Goal: Task Accomplishment & Management: Use online tool/utility

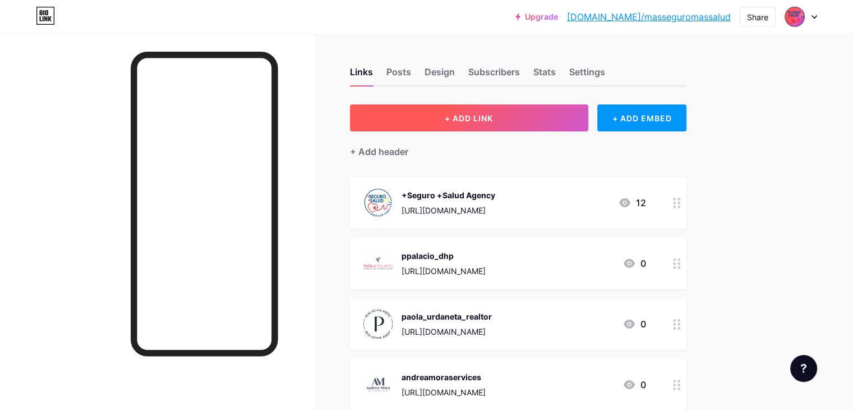
click at [589, 123] on button "+ ADD LINK" at bounding box center [469, 117] width 238 height 27
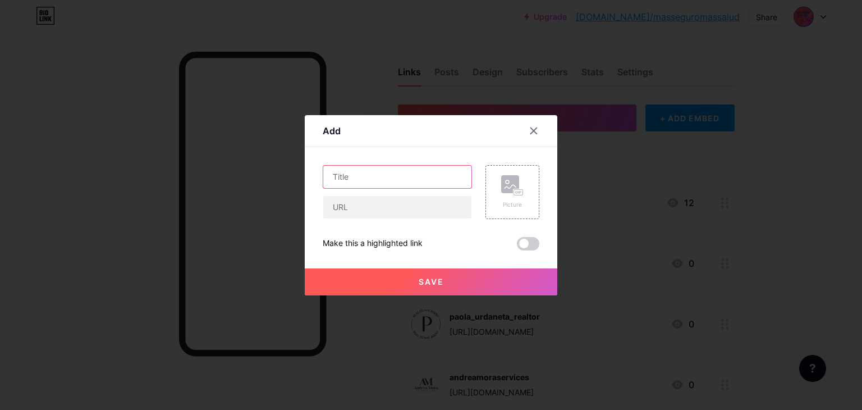
click at [392, 176] on input "text" at bounding box center [397, 177] width 148 height 22
type input "K"
type input "k"
type input "Klean Sonrisas Dental Care"
click at [512, 200] on div "Picture" at bounding box center [512, 204] width 22 height 8
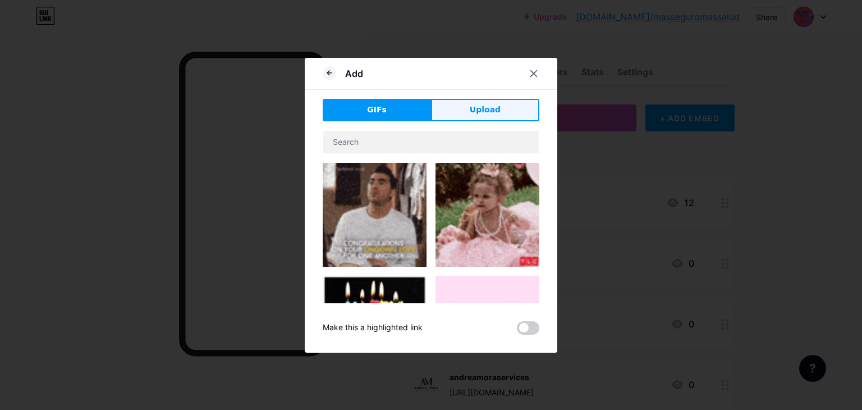
click at [472, 117] on button "Upload" at bounding box center [485, 110] width 108 height 22
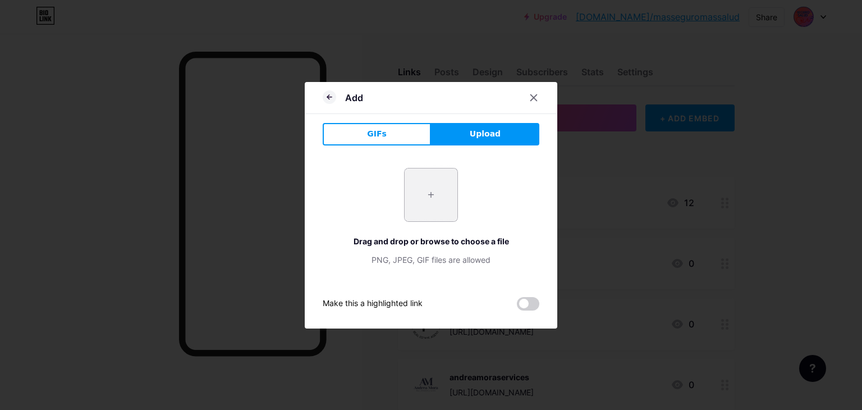
click at [439, 191] on input "file" at bounding box center [431, 194] width 53 height 53
type input "C:\fakepath\KLEAN SONRISAS.png"
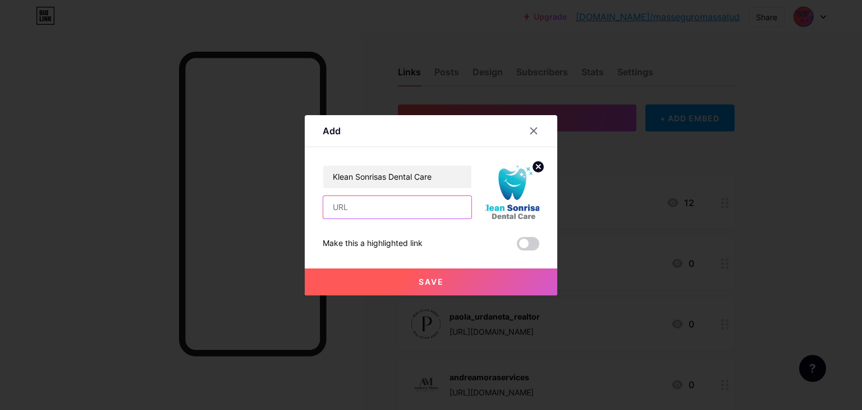
click at [369, 213] on input "text" at bounding box center [397, 207] width 148 height 22
click at [416, 208] on input "[URL][DOMAIN_NAME][DOMAIN_NAME]" at bounding box center [397, 207] width 148 height 22
drag, startPoint x: 419, startPoint y: 207, endPoint x: 469, endPoint y: 206, distance: 50.5
click at [469, 206] on input "[URL][DOMAIN_NAME][DOMAIN_NAME]" at bounding box center [397, 207] width 148 height 22
paste input "kleansonrisas"
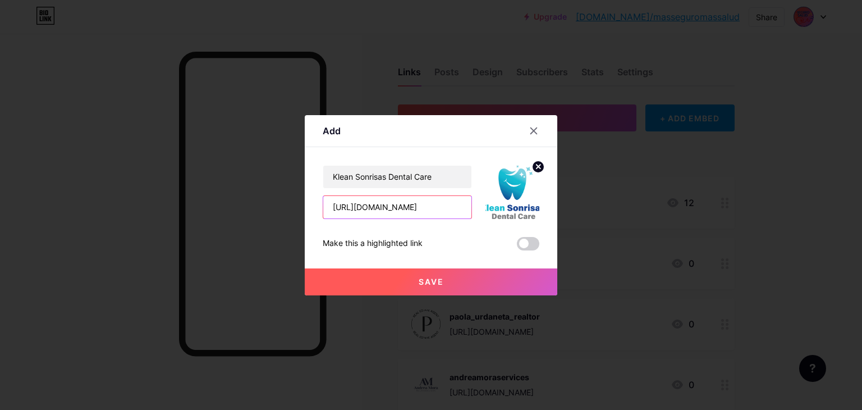
scroll to position [0, 5]
type input "[URL][DOMAIN_NAME]"
click at [474, 277] on button "Save" at bounding box center [431, 281] width 253 height 27
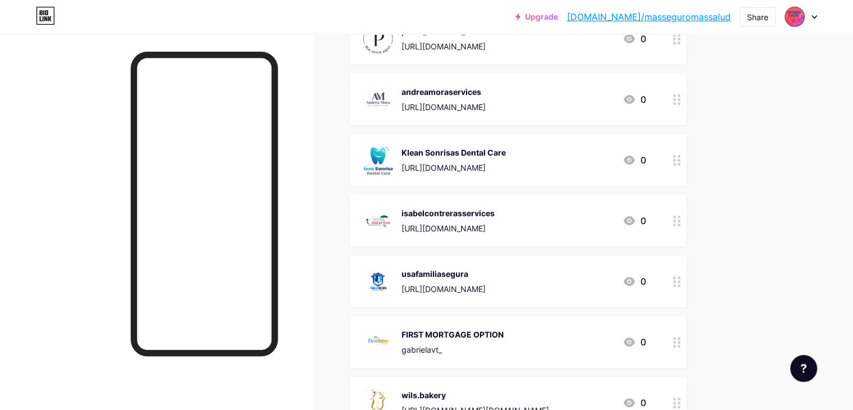
scroll to position [337, 0]
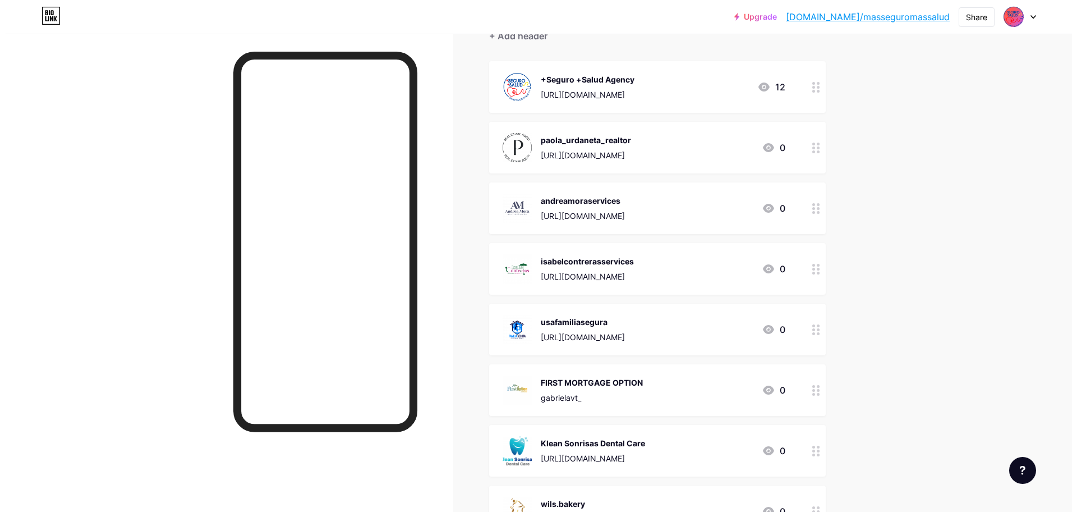
scroll to position [74, 0]
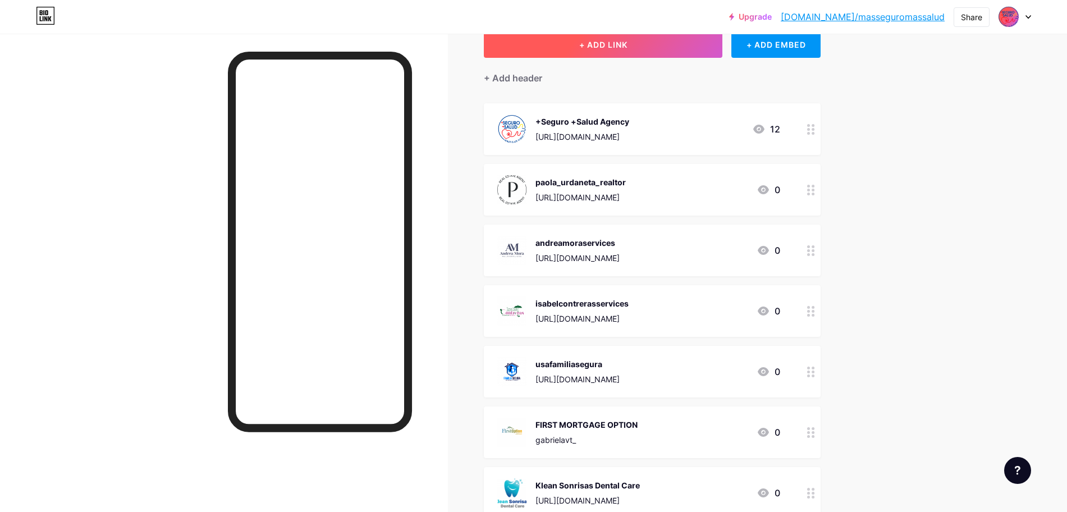
click at [674, 52] on button "+ ADD LINK" at bounding box center [603, 44] width 238 height 27
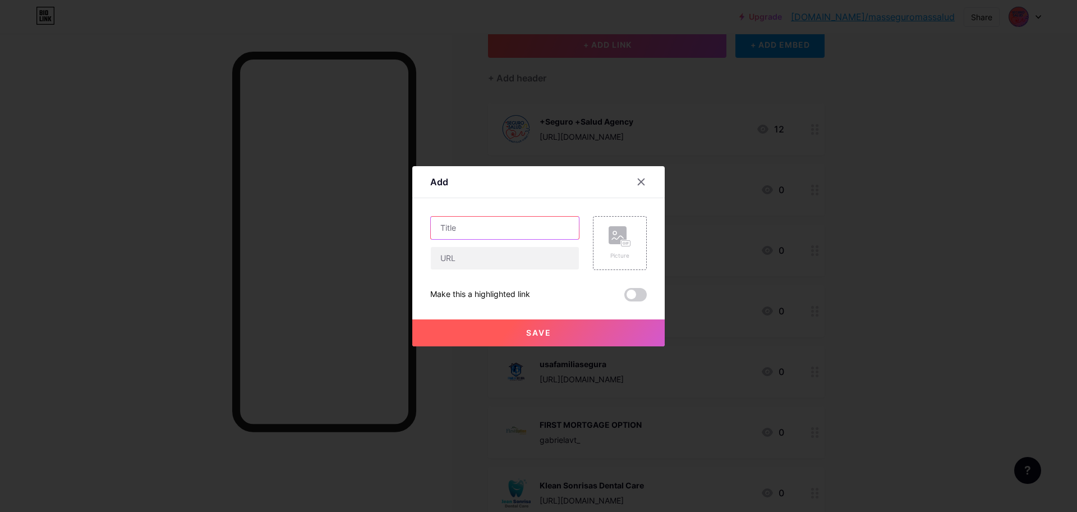
click at [509, 228] on input "text" at bounding box center [505, 228] width 148 height 22
type input "Bululu biz"
click at [480, 260] on input "text" at bounding box center [505, 258] width 148 height 22
paste input "[DOMAIN_NAME]"
type input "b"
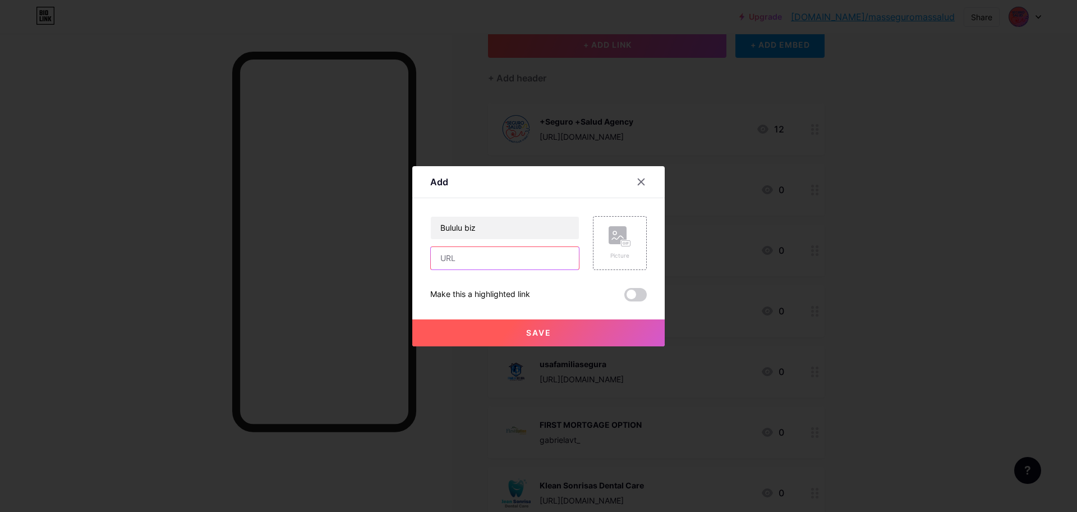
click at [527, 260] on input "text" at bounding box center [505, 258] width 148 height 22
drag, startPoint x: 526, startPoint y: 261, endPoint x: 589, endPoint y: 258, distance: 62.9
click at [589, 258] on div "Bululu biz [URL][DOMAIN_NAME][DOMAIN_NAME] Picture" at bounding box center [538, 243] width 217 height 54
paste input "[DOMAIN_NAME]"
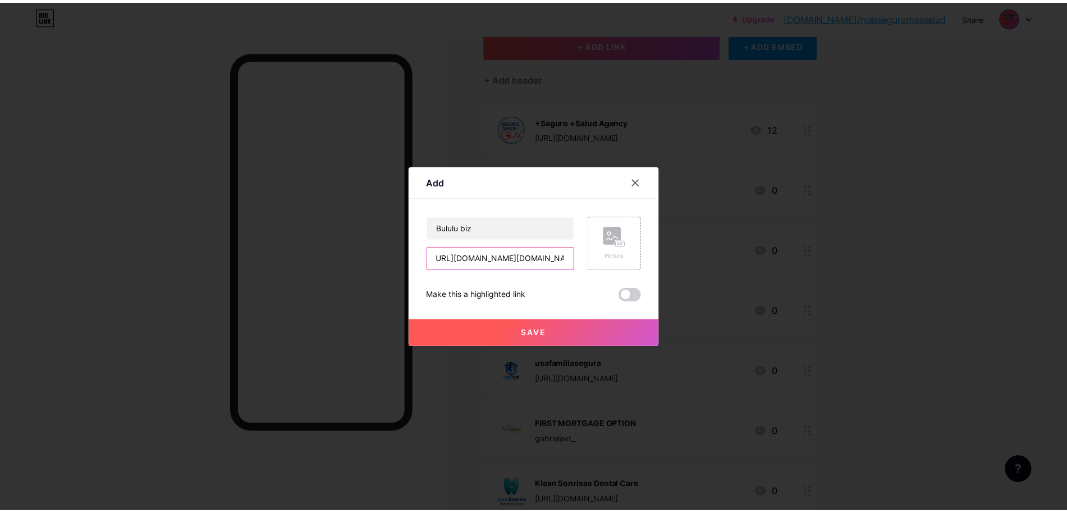
scroll to position [0, 0]
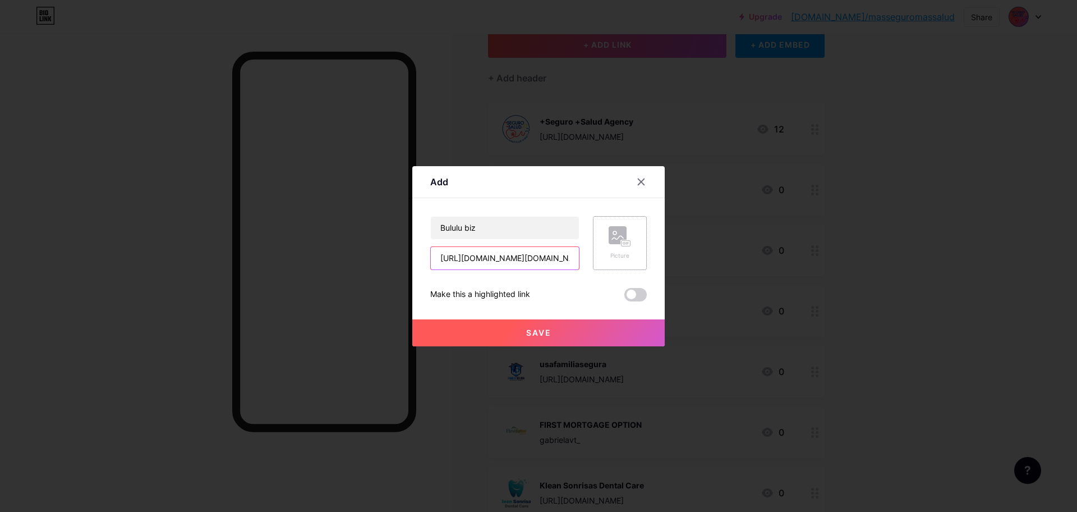
type input "[URL][DOMAIN_NAME][DOMAIN_NAME]"
click at [613, 236] on rect at bounding box center [618, 235] width 18 height 18
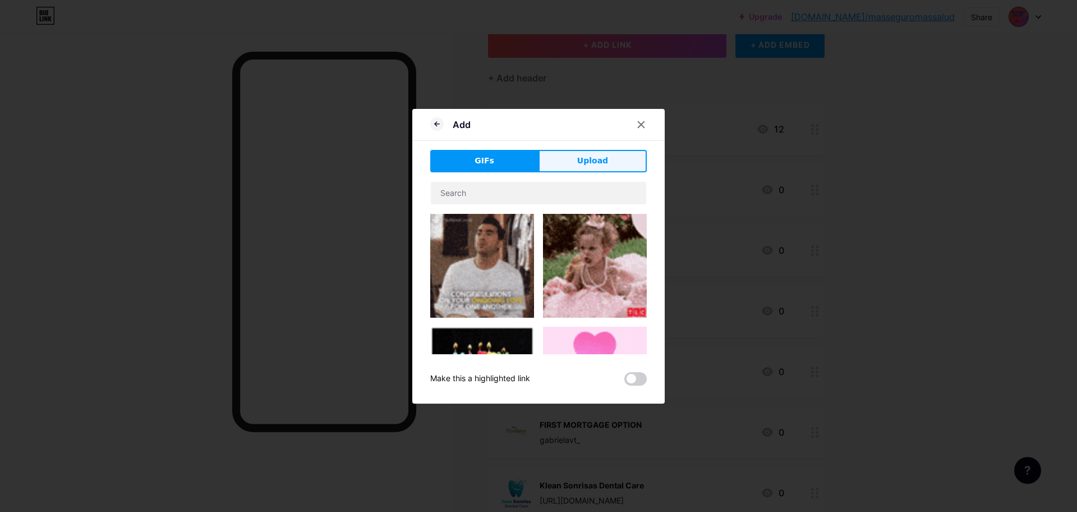
click at [589, 168] on button "Upload" at bounding box center [593, 161] width 108 height 22
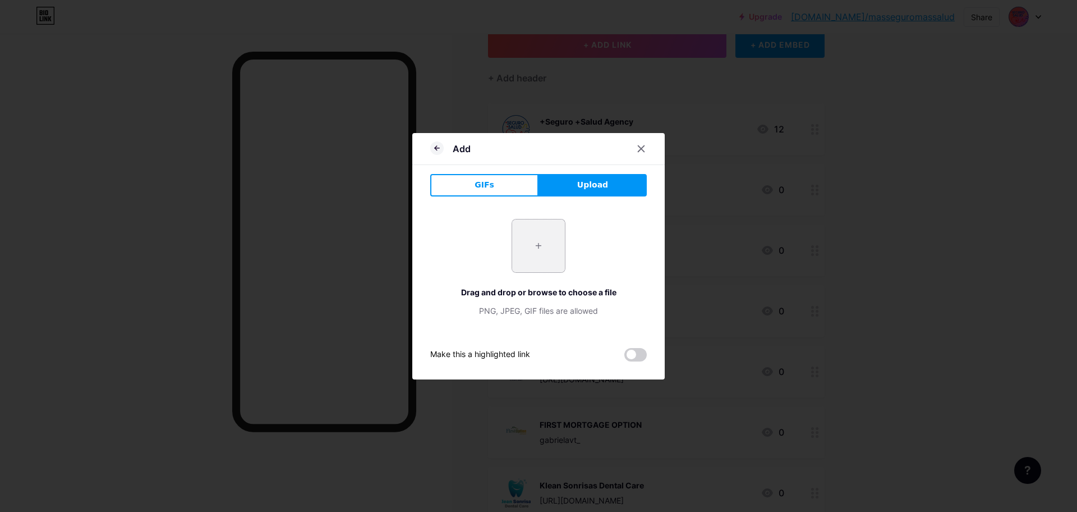
click at [535, 253] on input "file" at bounding box center [538, 245] width 53 height 53
type input "C:\fakepath\[PERSON_NAME] (1).png"
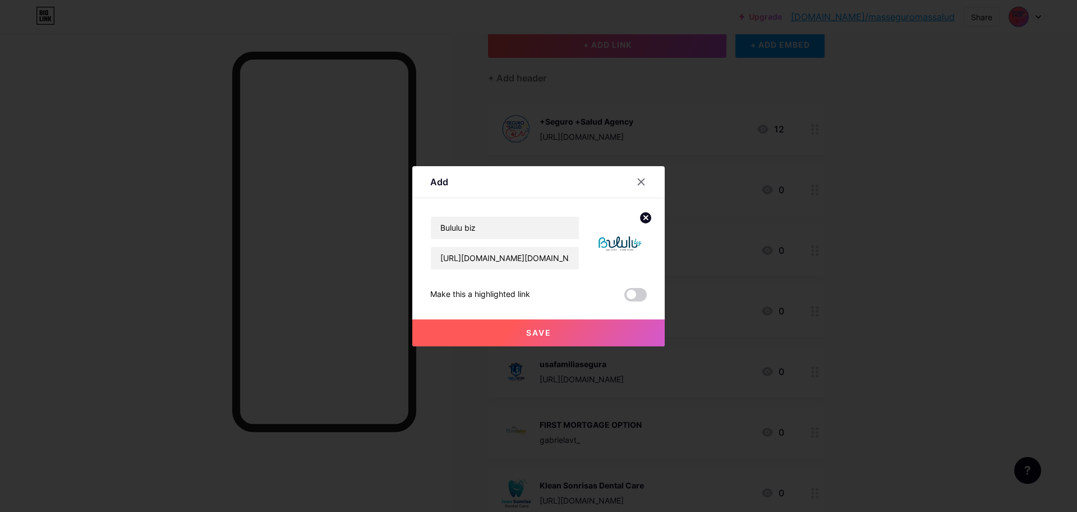
click at [612, 336] on button "Save" at bounding box center [538, 332] width 253 height 27
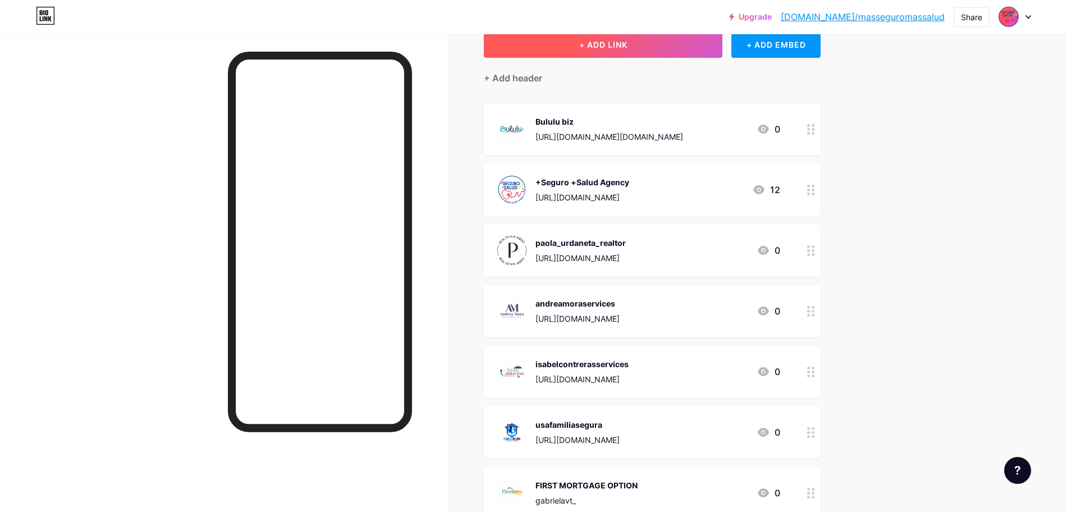
click at [679, 45] on button "+ ADD LINK" at bounding box center [603, 44] width 238 height 27
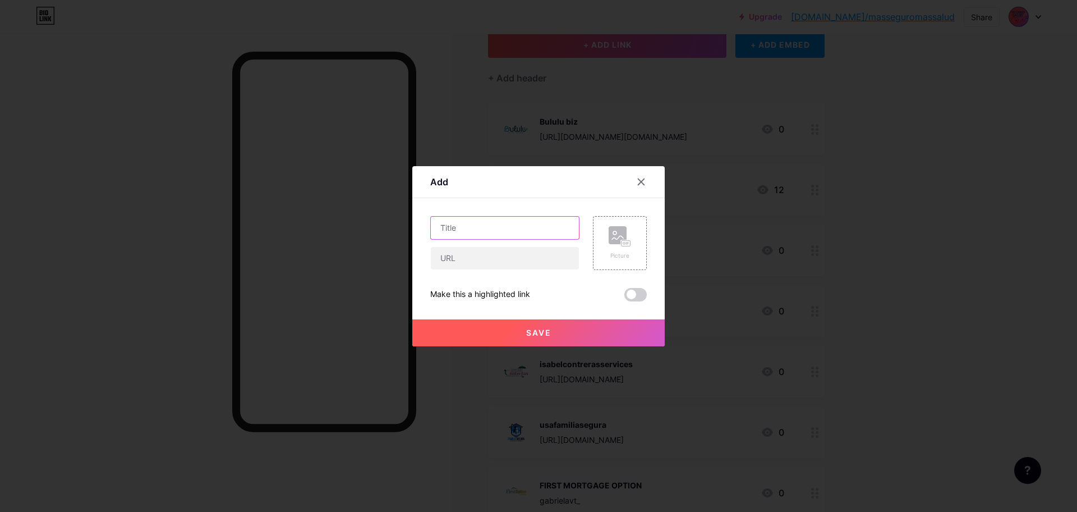
click at [498, 226] on input "text" at bounding box center [505, 228] width 148 height 22
type input "Magic Bite"
click at [475, 261] on input "text" at bounding box center [505, 258] width 148 height 22
type input "[URL][DOMAIN_NAME][DOMAIN_NAME]"
click at [617, 247] on div "Picture" at bounding box center [620, 243] width 22 height 34
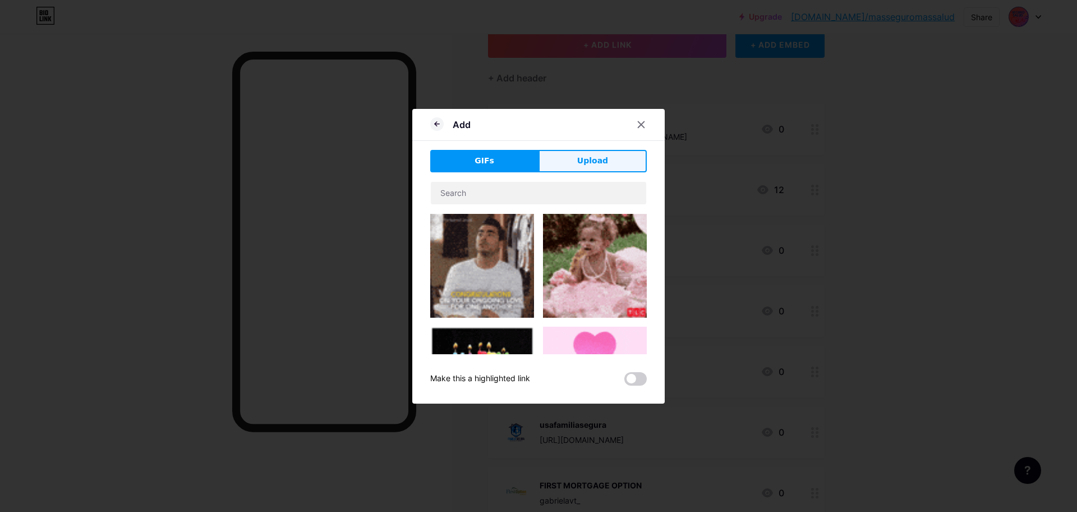
click at [621, 157] on button "Upload" at bounding box center [593, 161] width 108 height 22
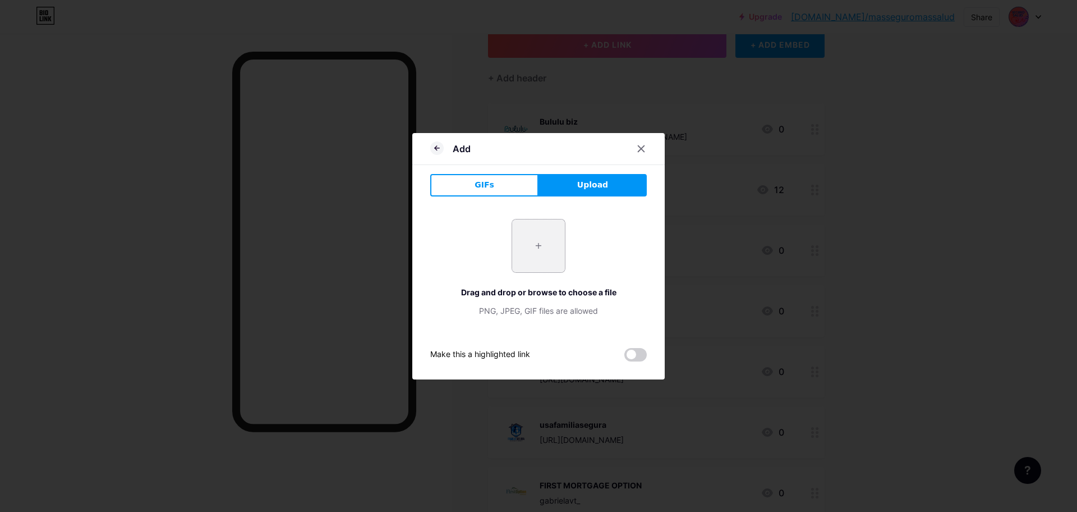
click at [542, 243] on input "file" at bounding box center [538, 245] width 53 height 53
type input "C:\fakepath\MAGIC BITE.png"
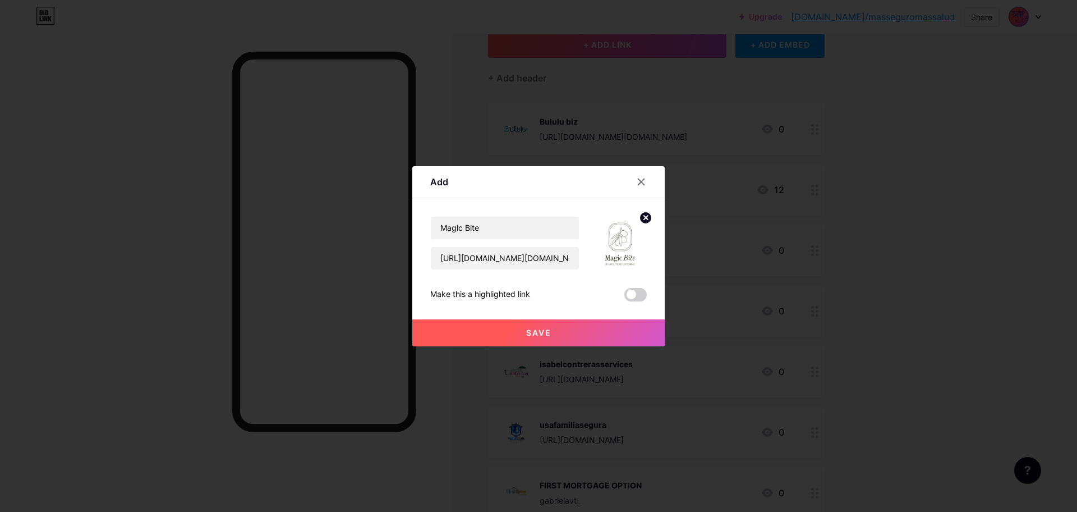
click at [576, 335] on button "Save" at bounding box center [538, 332] width 253 height 27
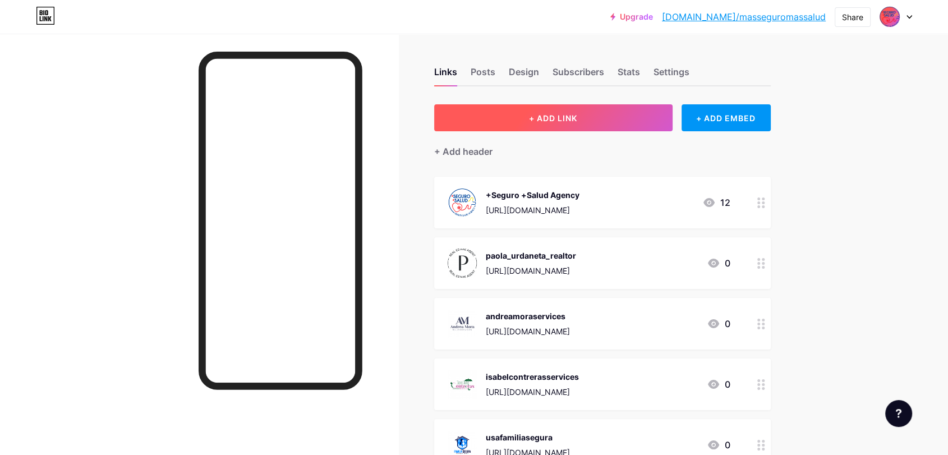
click at [623, 121] on button "+ ADD LINK" at bounding box center [553, 117] width 238 height 27
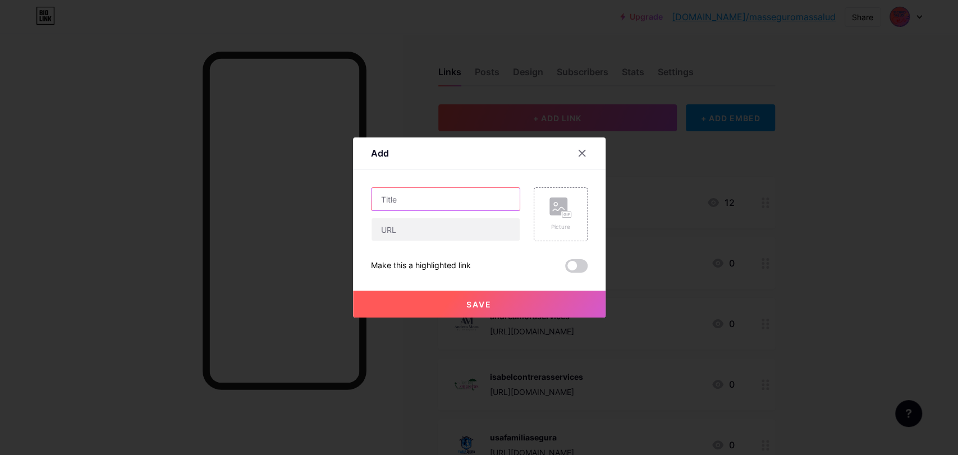
click at [462, 203] on input "text" at bounding box center [445, 199] width 148 height 22
type input "[PERSON_NAME] / Bisuteria"
click at [454, 233] on input "text" at bounding box center [445, 229] width 148 height 22
drag, startPoint x: 465, startPoint y: 230, endPoint x: 535, endPoint y: 230, distance: 69.6
click at [534, 230] on div "[PERSON_NAME] / Bisuteria [URL][DOMAIN_NAME][DOMAIN_NAME] Picture" at bounding box center [479, 214] width 217 height 54
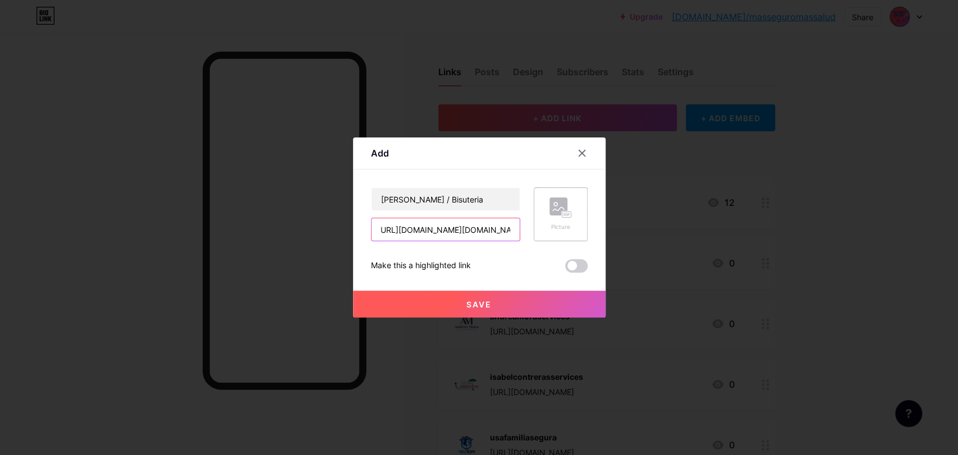
paste input "crisviloriausa"
type input "[URL][DOMAIN_NAME]"
click at [527, 305] on button "Save" at bounding box center [479, 304] width 253 height 27
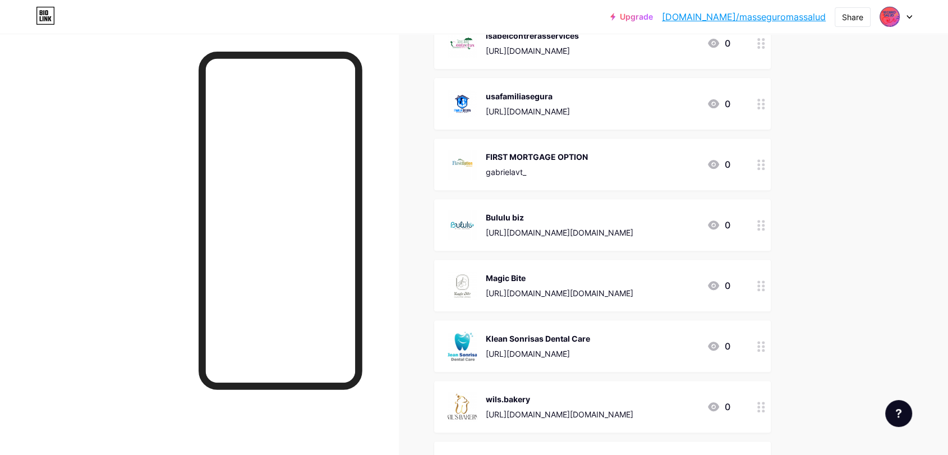
scroll to position [561, 0]
